Goal: Check status: Check status

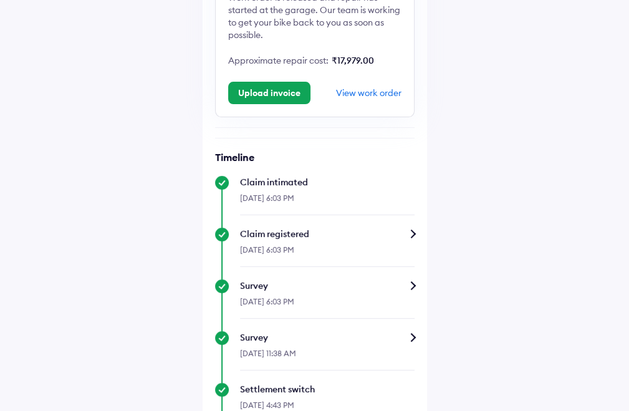
scroll to position [102, 0]
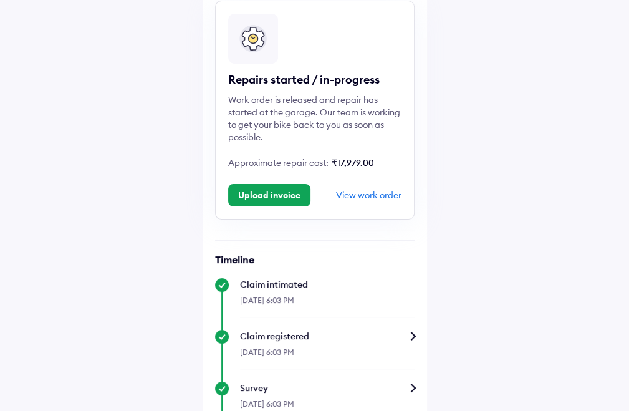
drag, startPoint x: 279, startPoint y: 198, endPoint x: 461, endPoint y: 174, distance: 183.4
click at [279, 198] on button "Upload invoice" at bounding box center [269, 195] width 82 height 22
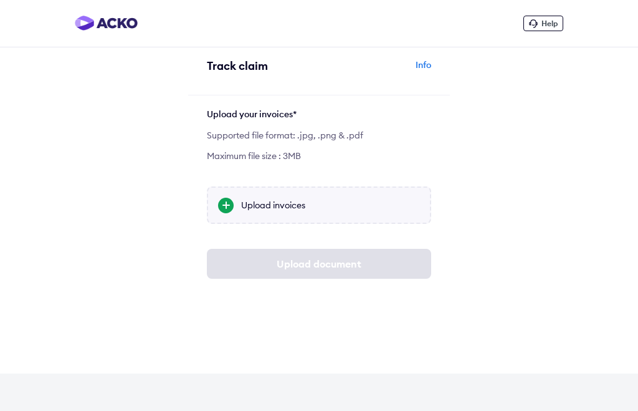
click at [231, 205] on div at bounding box center [226, 206] width 16 height 16
click at [0, 0] on input "Upload invoices" at bounding box center [0, 0] width 0 height 0
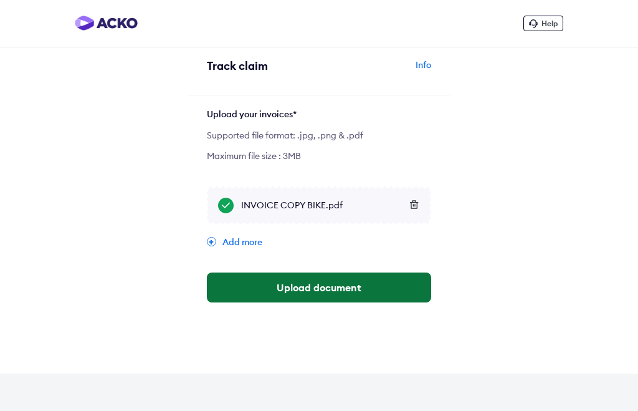
click at [328, 291] on button "Upload document" at bounding box center [319, 287] width 224 height 30
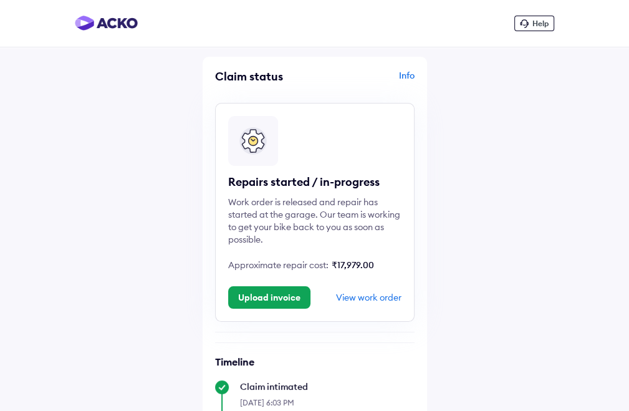
click at [532, 24] on span "Help" at bounding box center [540, 23] width 16 height 9
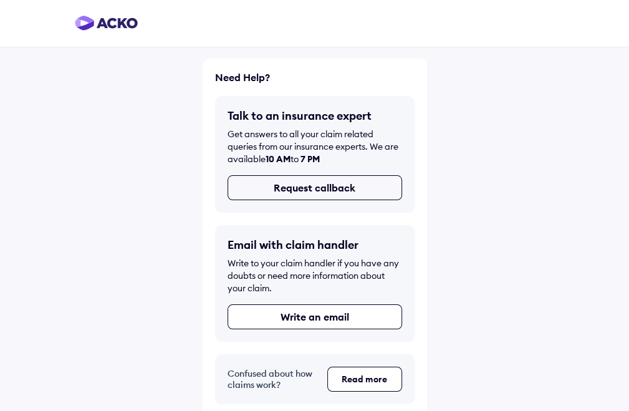
click at [333, 187] on button "Request callback" at bounding box center [314, 187] width 174 height 25
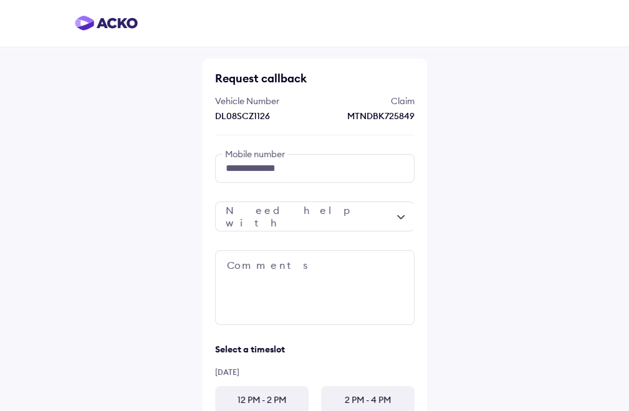
click at [342, 208] on div at bounding box center [314, 216] width 199 height 30
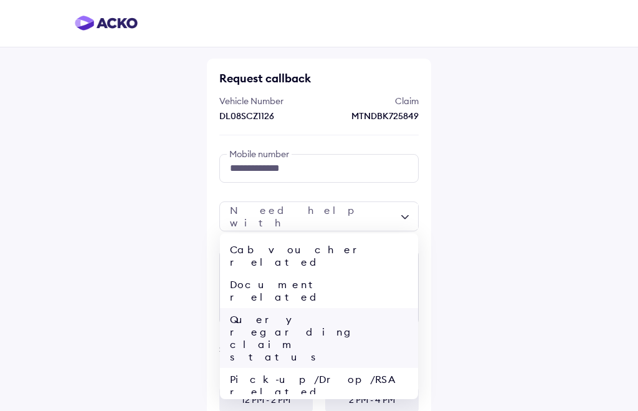
click at [349, 308] on div "Query regarding claim status" at bounding box center [319, 338] width 198 height 60
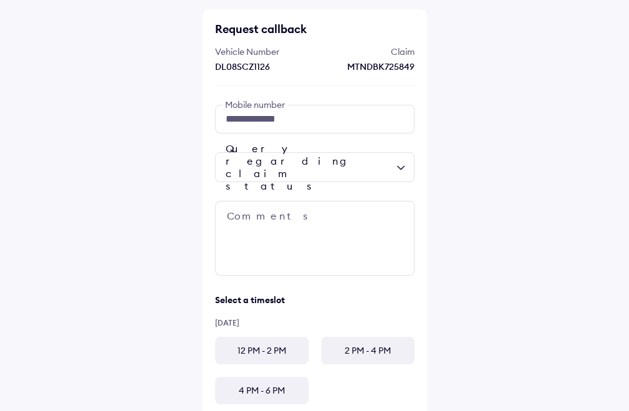
scroll to position [125, 0]
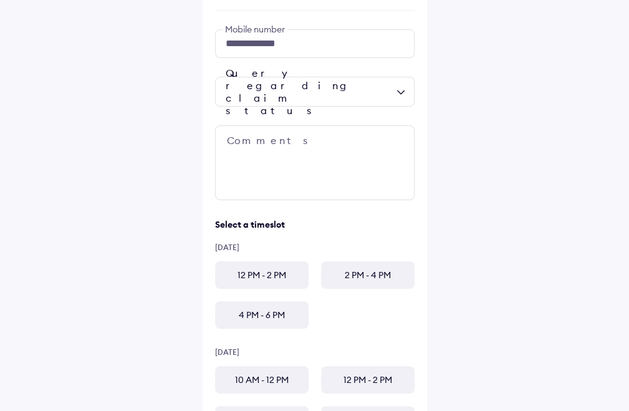
click at [264, 271] on div "12 PM - 2 PM" at bounding box center [261, 274] width 93 height 27
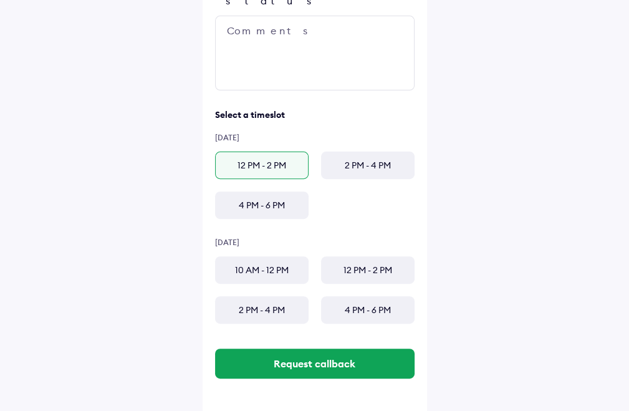
scroll to position [239, 0]
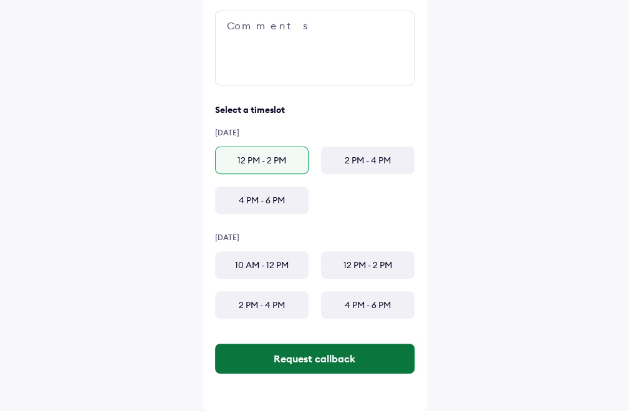
click at [334, 360] on button "Request callback" at bounding box center [314, 358] width 199 height 30
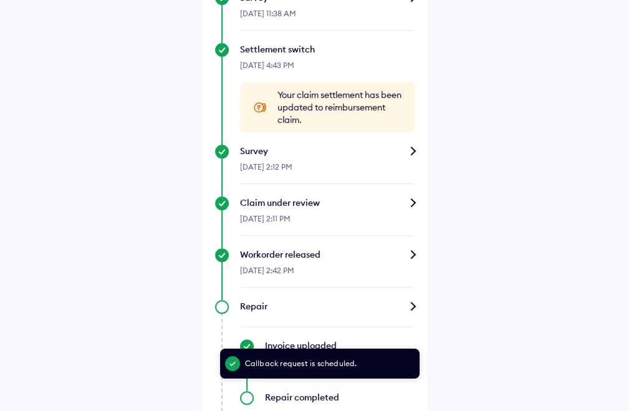
scroll to position [708, 0]
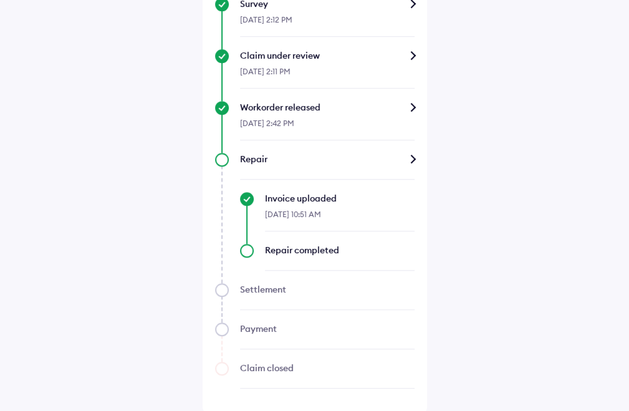
click at [244, 248] on div "Repair completed" at bounding box center [327, 257] width 174 height 27
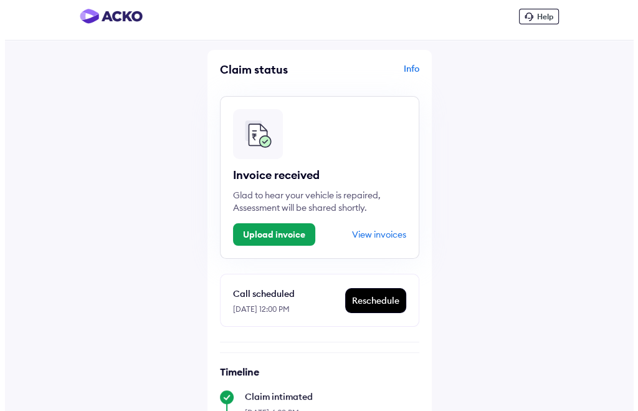
scroll to position [0, 0]
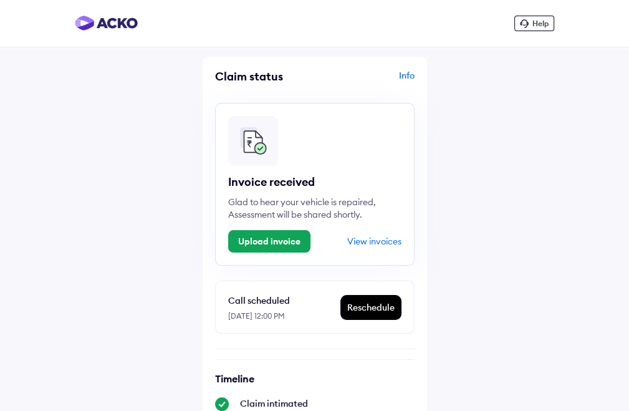
click at [100, 19] on img at bounding box center [106, 23] width 63 height 15
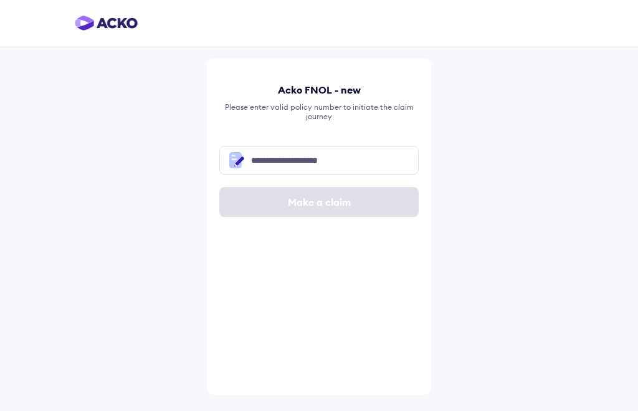
click at [119, 22] on img at bounding box center [106, 23] width 63 height 15
